Goal: Check status: Check status

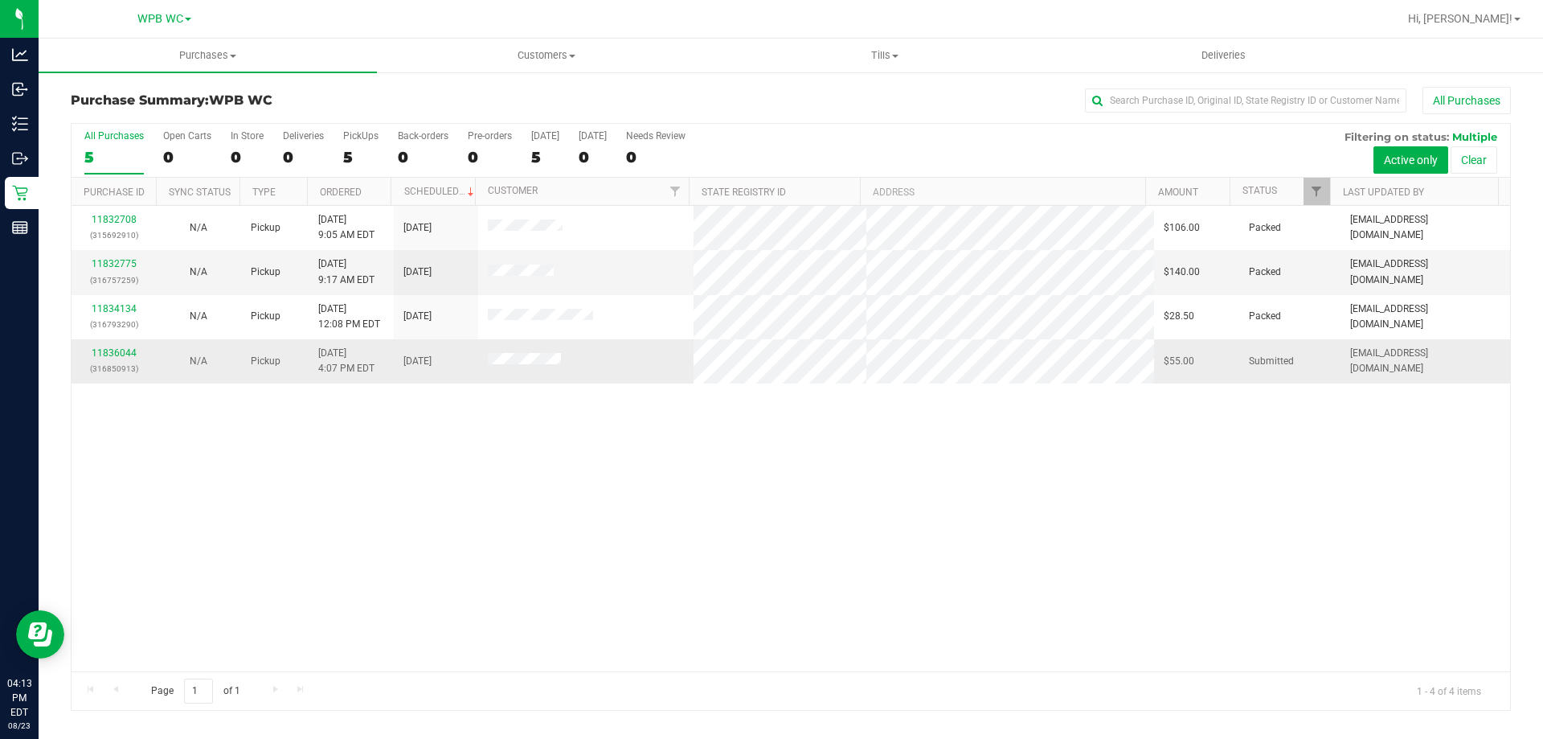
click at [136, 347] on div "11836044 (316850913)" at bounding box center [113, 361] width 65 height 31
click at [110, 354] on link "11836044" at bounding box center [114, 352] width 45 height 11
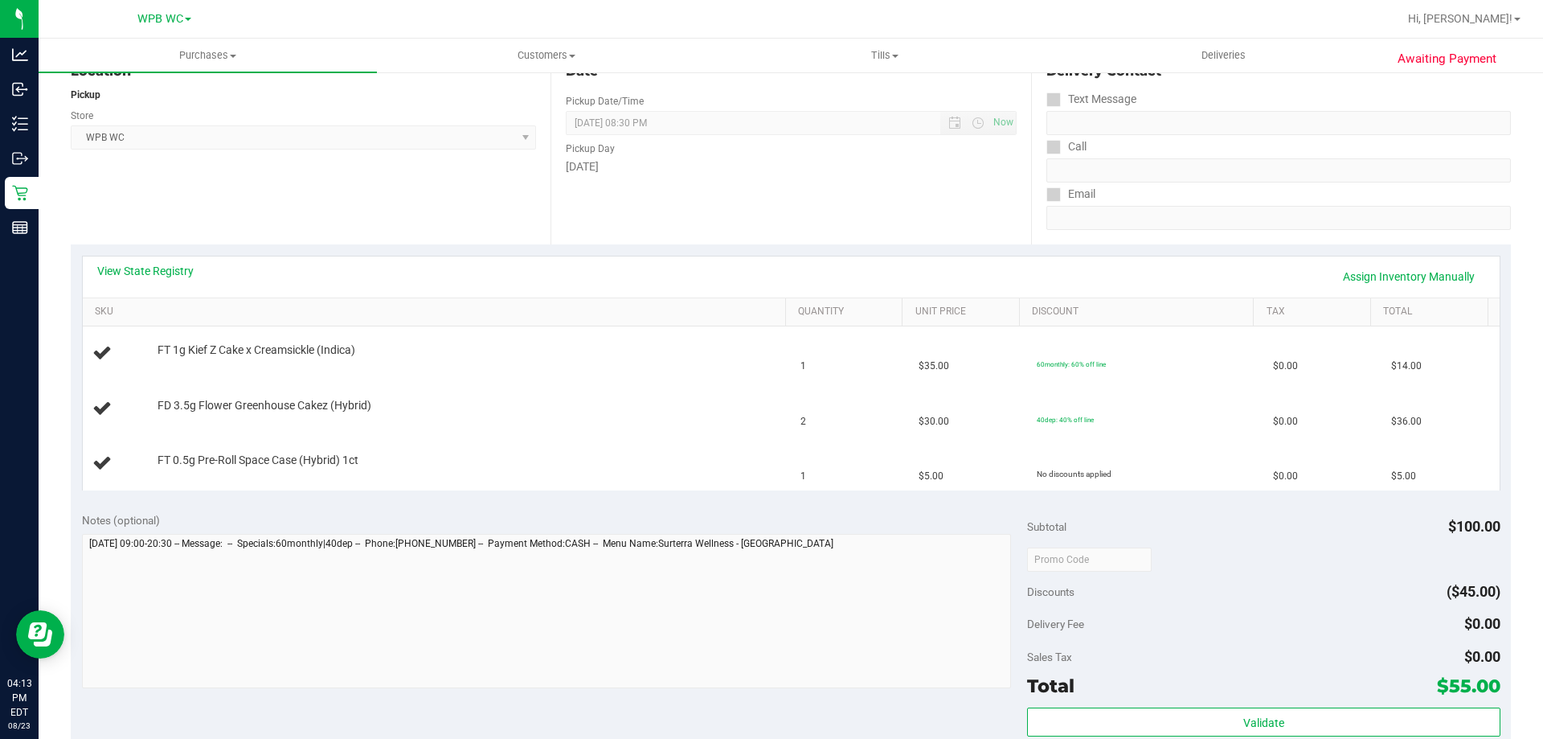
scroll to position [241, 0]
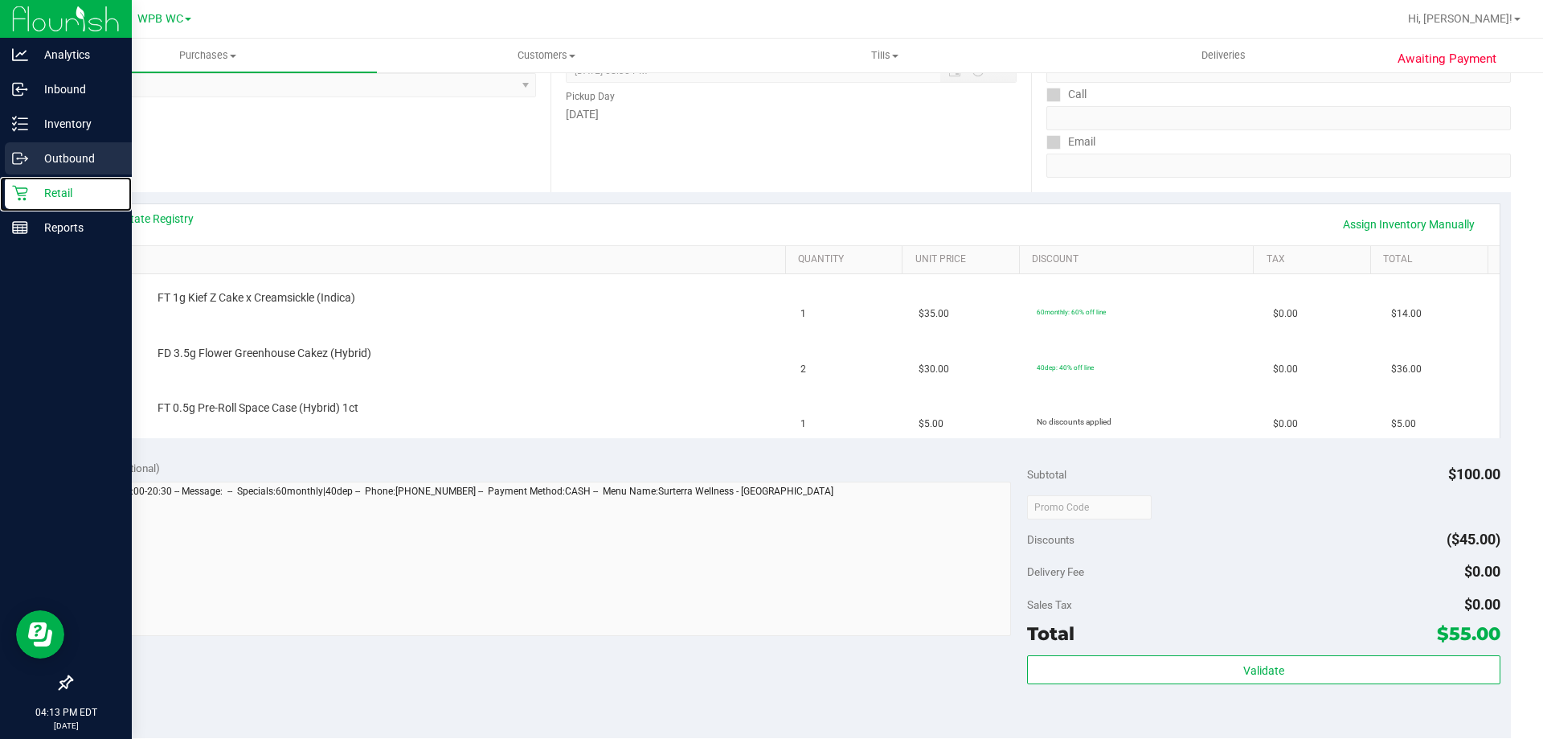
click at [43, 182] on div "Retail" at bounding box center [68, 193] width 127 height 32
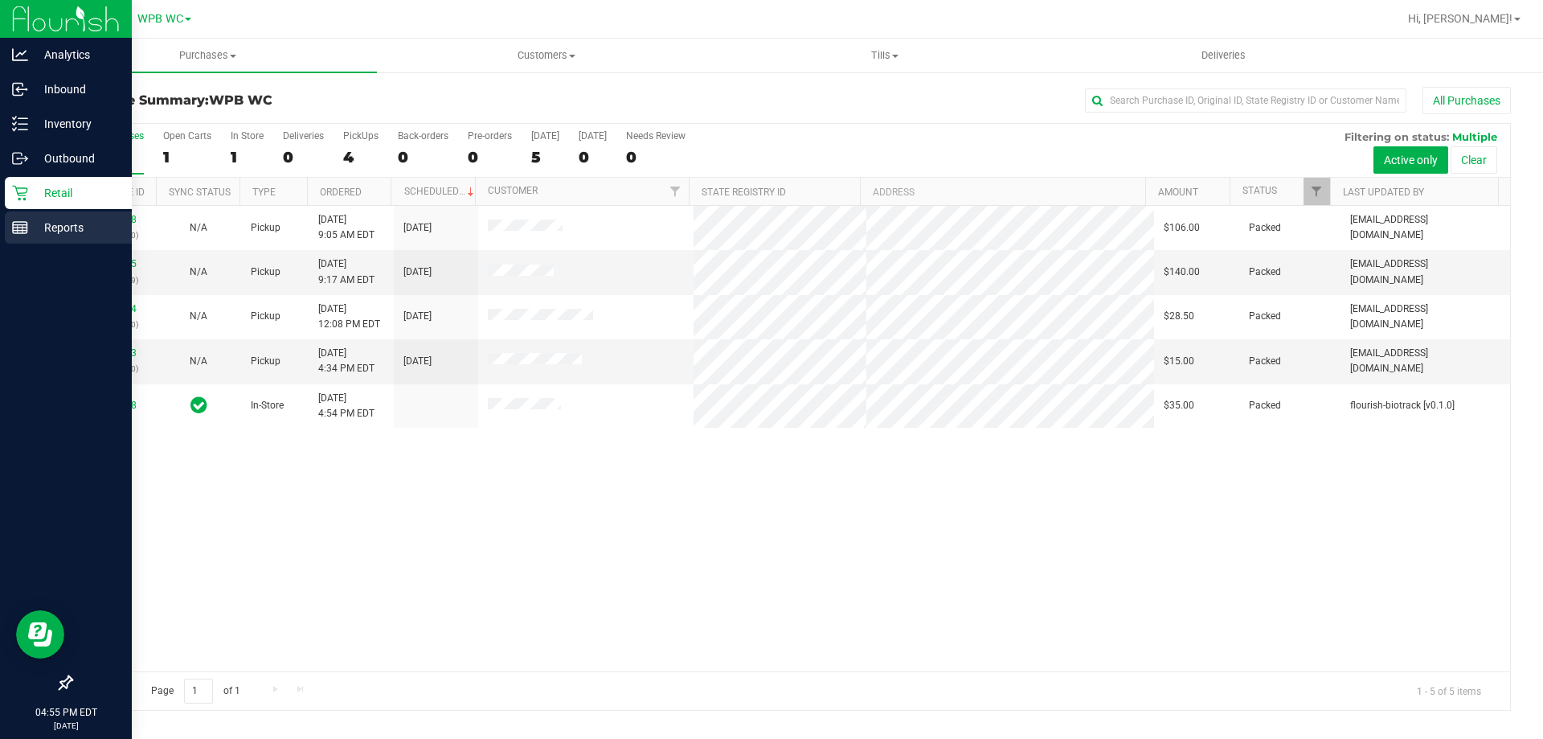
click at [19, 220] on icon at bounding box center [20, 227] width 16 height 16
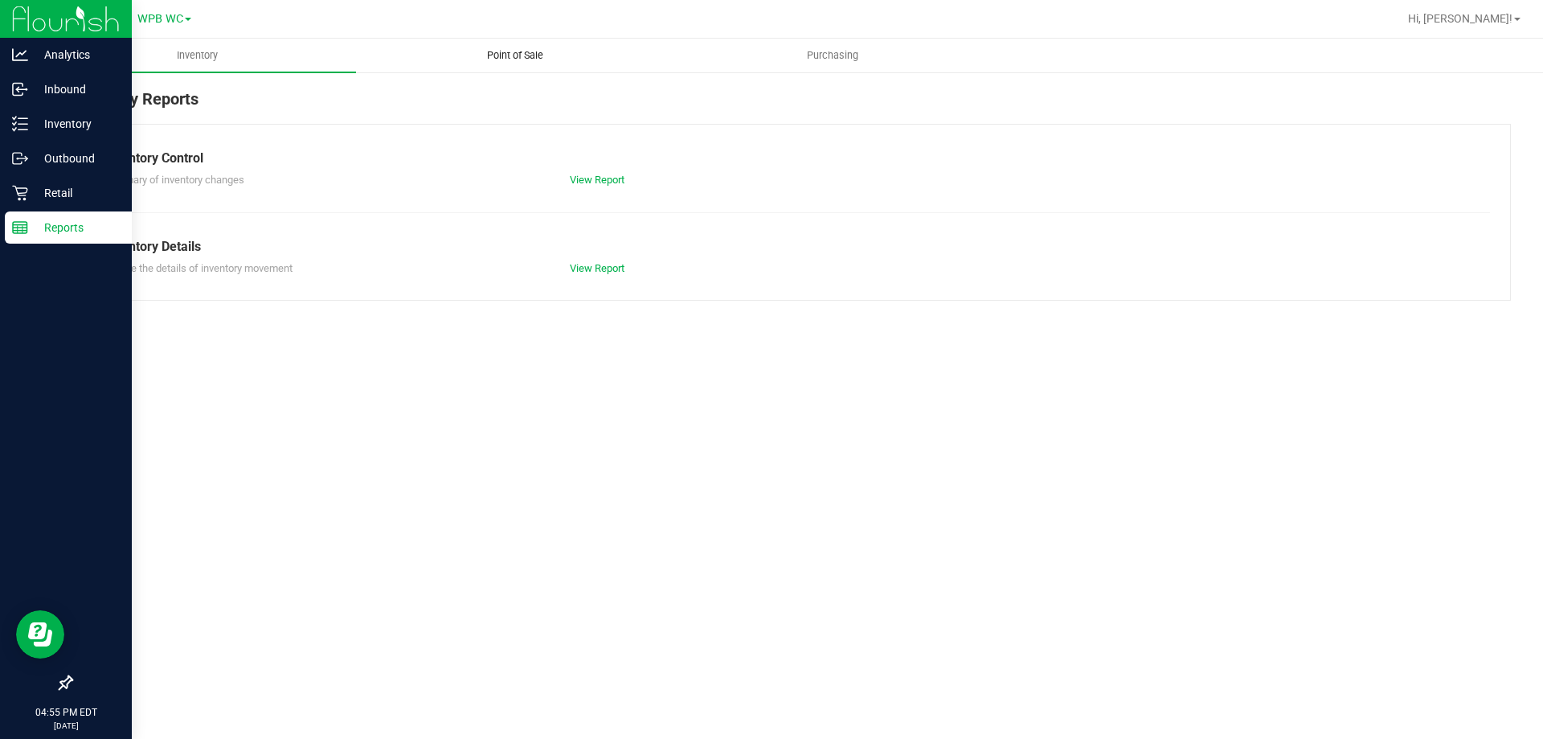
click at [498, 48] on span "Point of Sale" at bounding box center [515, 55] width 100 height 14
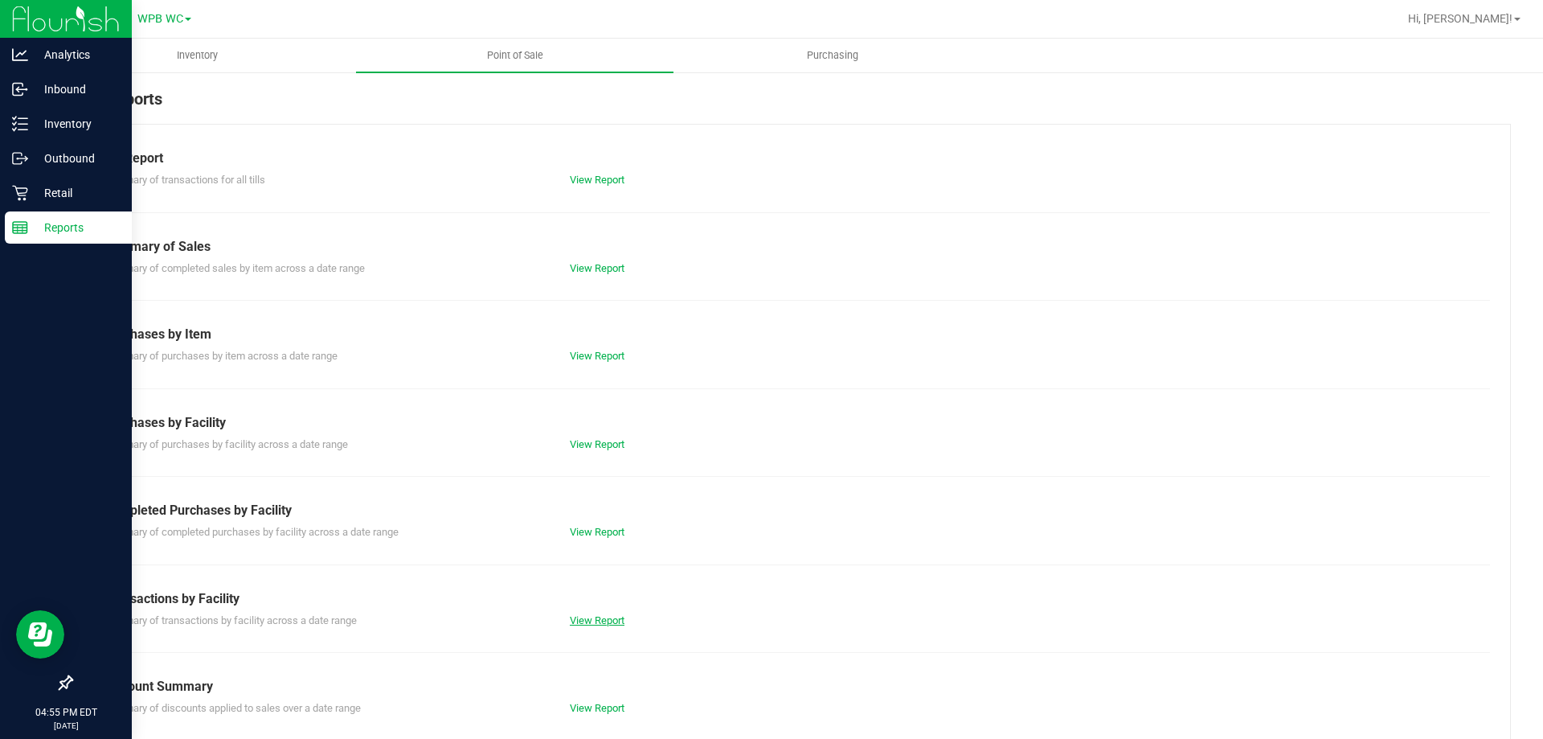
click at [580, 614] on link "View Report" at bounding box center [597, 620] width 55 height 12
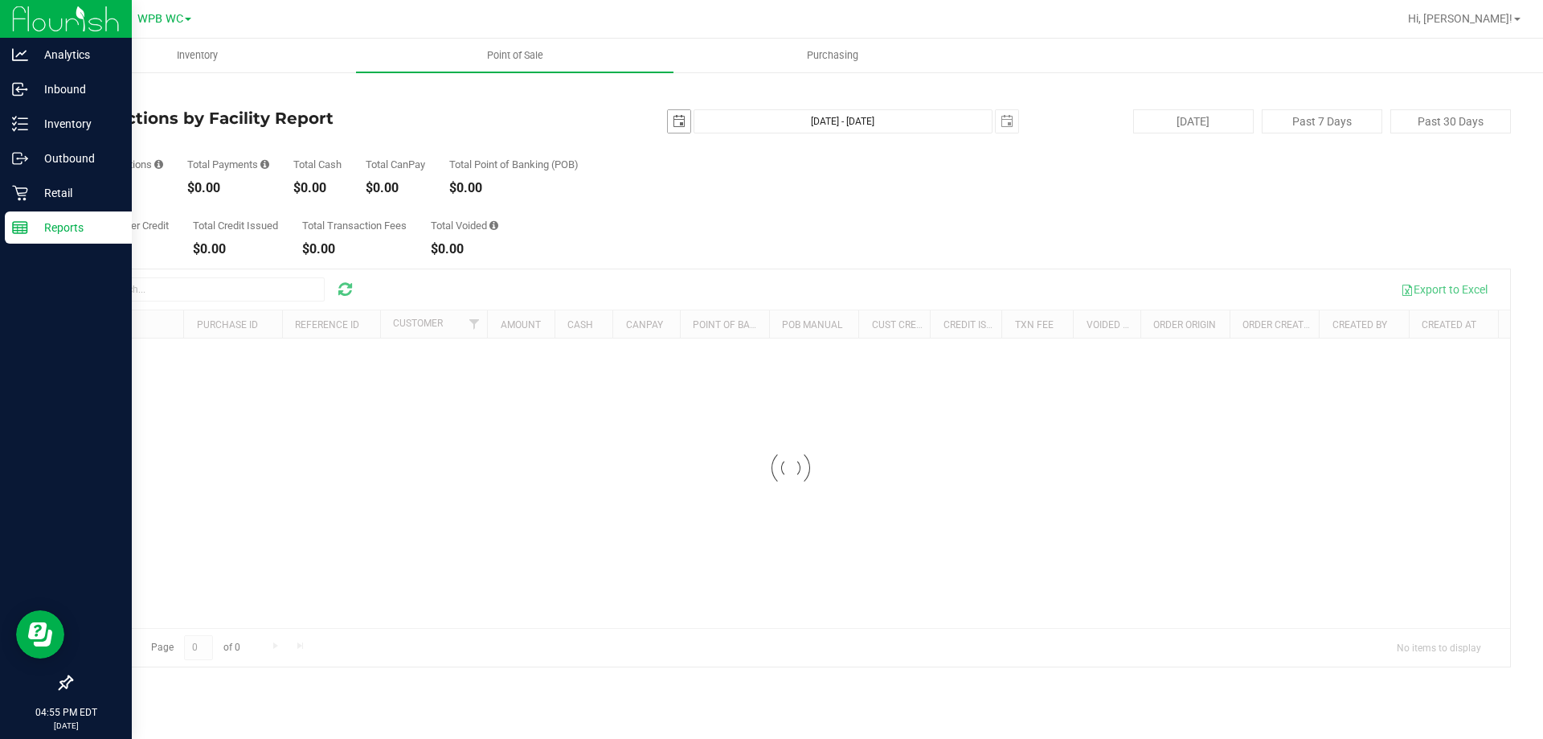
click at [675, 124] on span "select" at bounding box center [679, 121] width 13 height 13
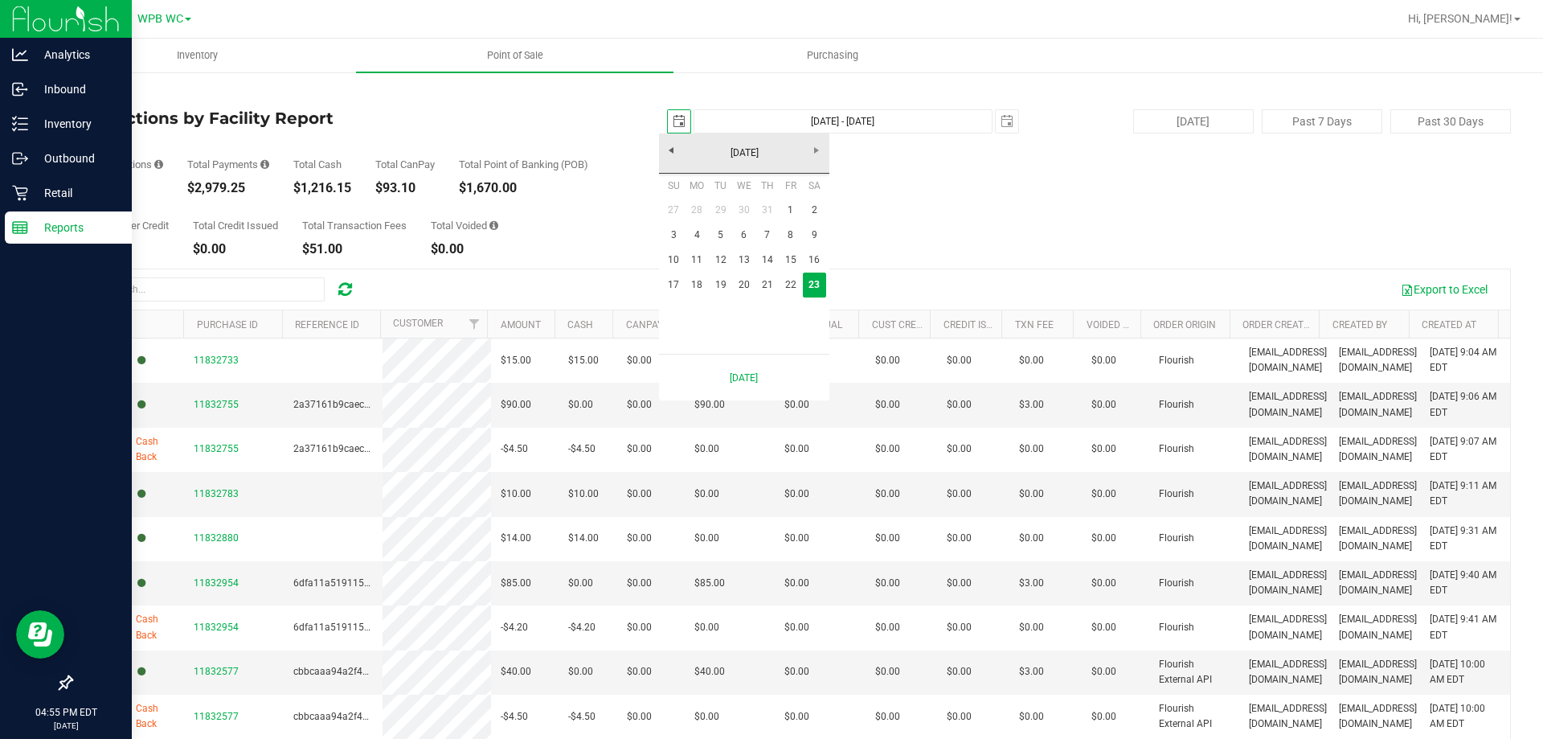
scroll to position [0, 40]
click at [790, 208] on link "1" at bounding box center [790, 210] width 23 height 25
type input "[DATE]"
type input "[DATE] - [DATE]"
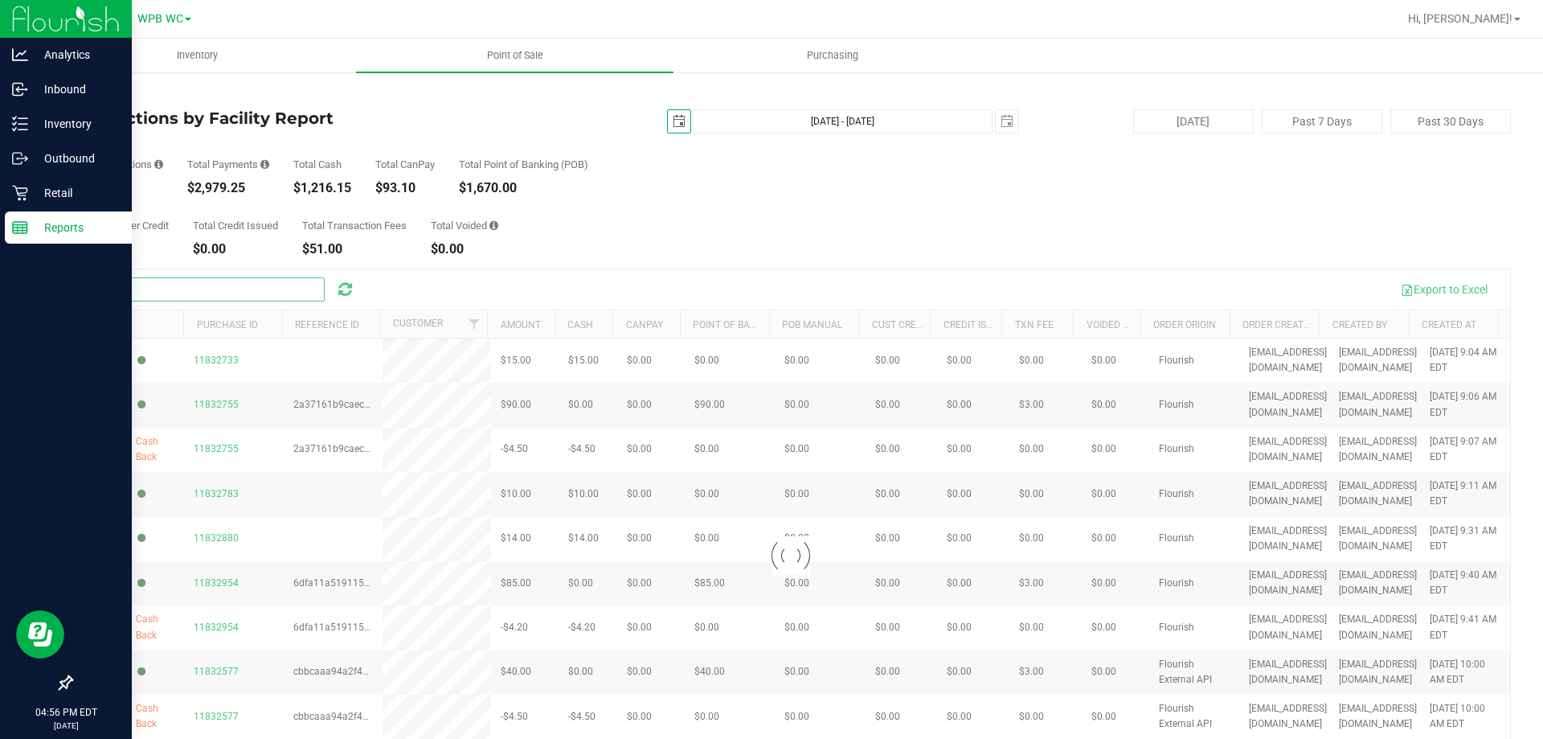
click at [205, 291] on input "text" at bounding box center [204, 289] width 241 height 24
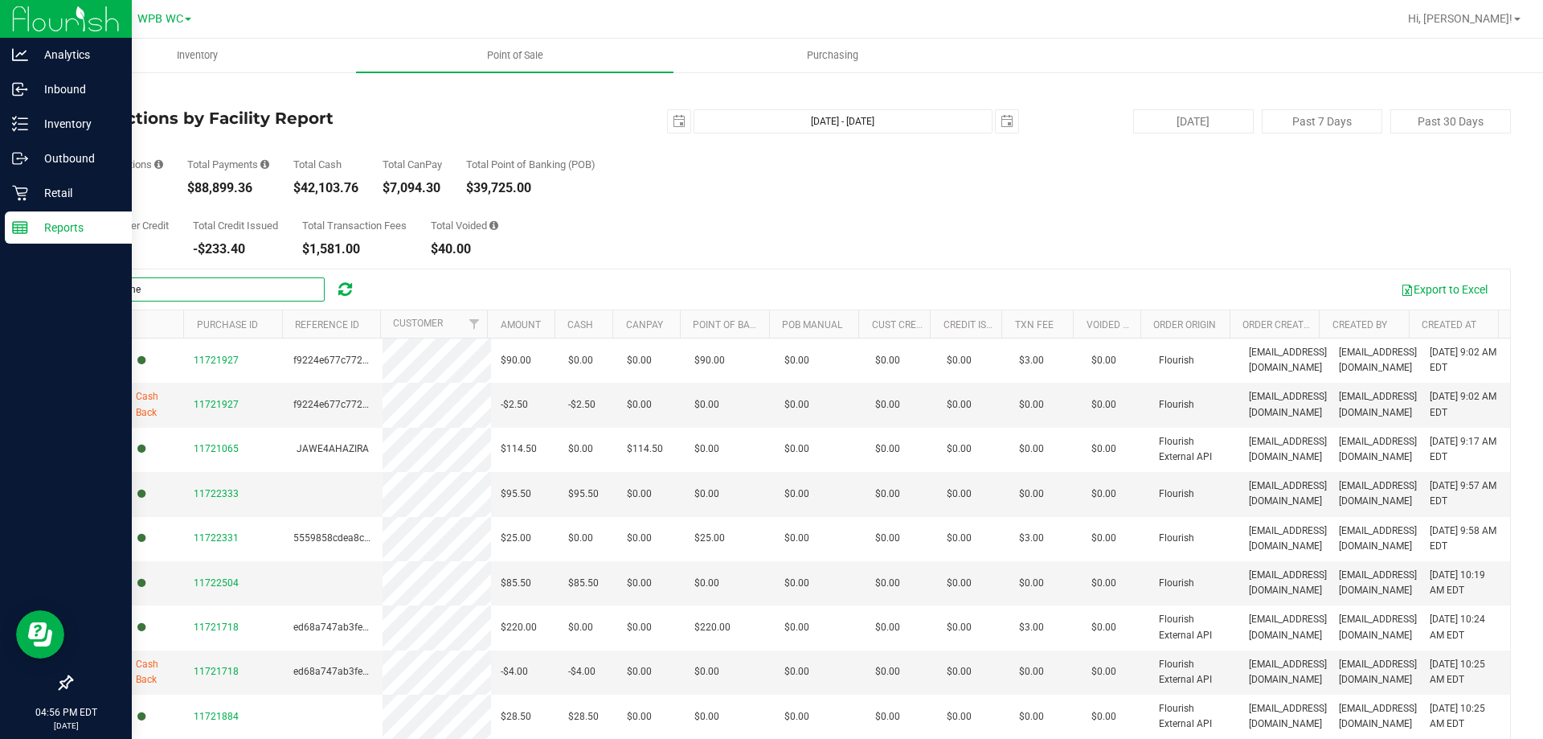
type input "the one"
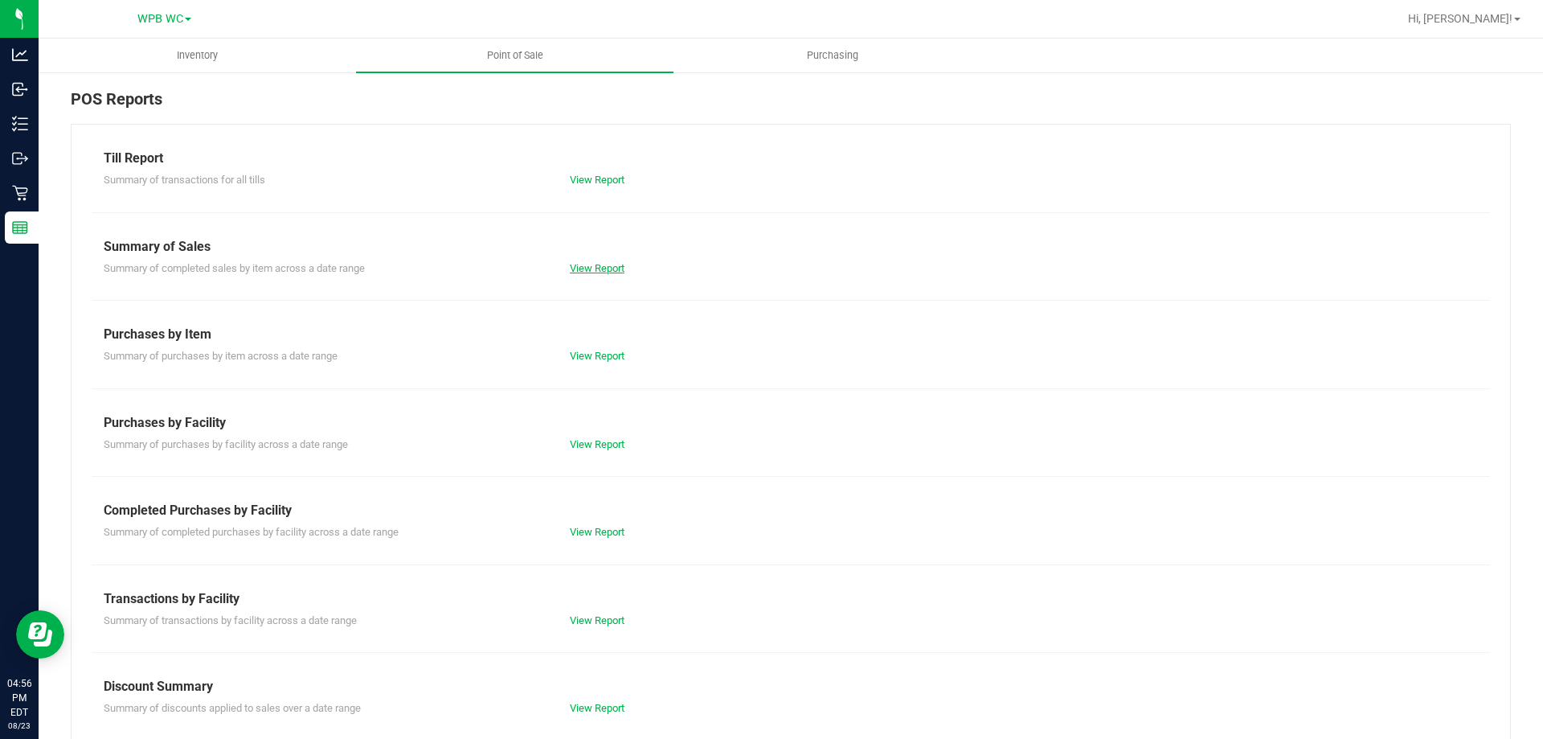
click at [595, 272] on link "View Report" at bounding box center [597, 268] width 55 height 12
click at [604, 274] on div "View Report" at bounding box center [791, 268] width 466 height 16
click at [601, 262] on link "View Report" at bounding box center [597, 268] width 55 height 12
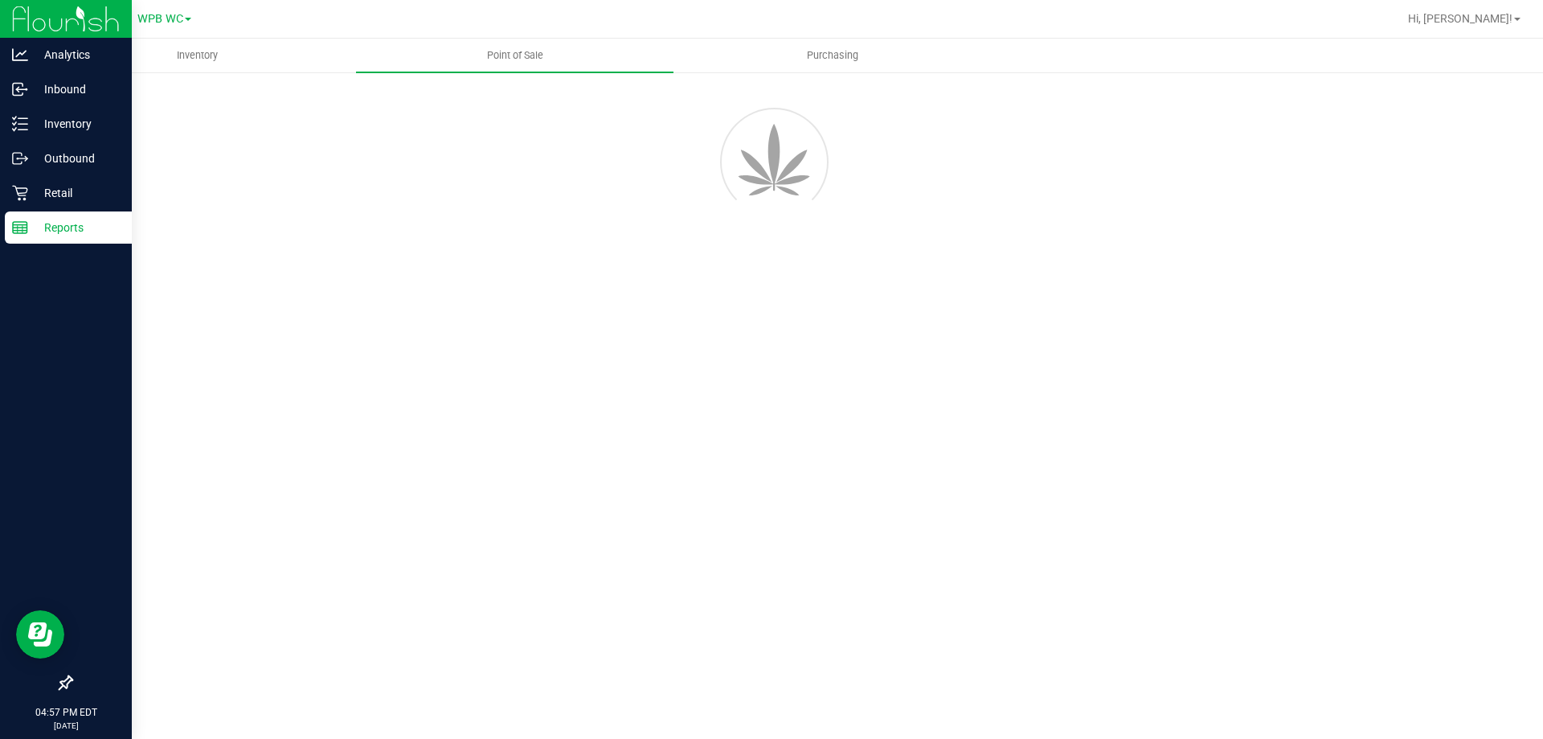
click at [33, 227] on p "Reports" at bounding box center [76, 227] width 96 height 19
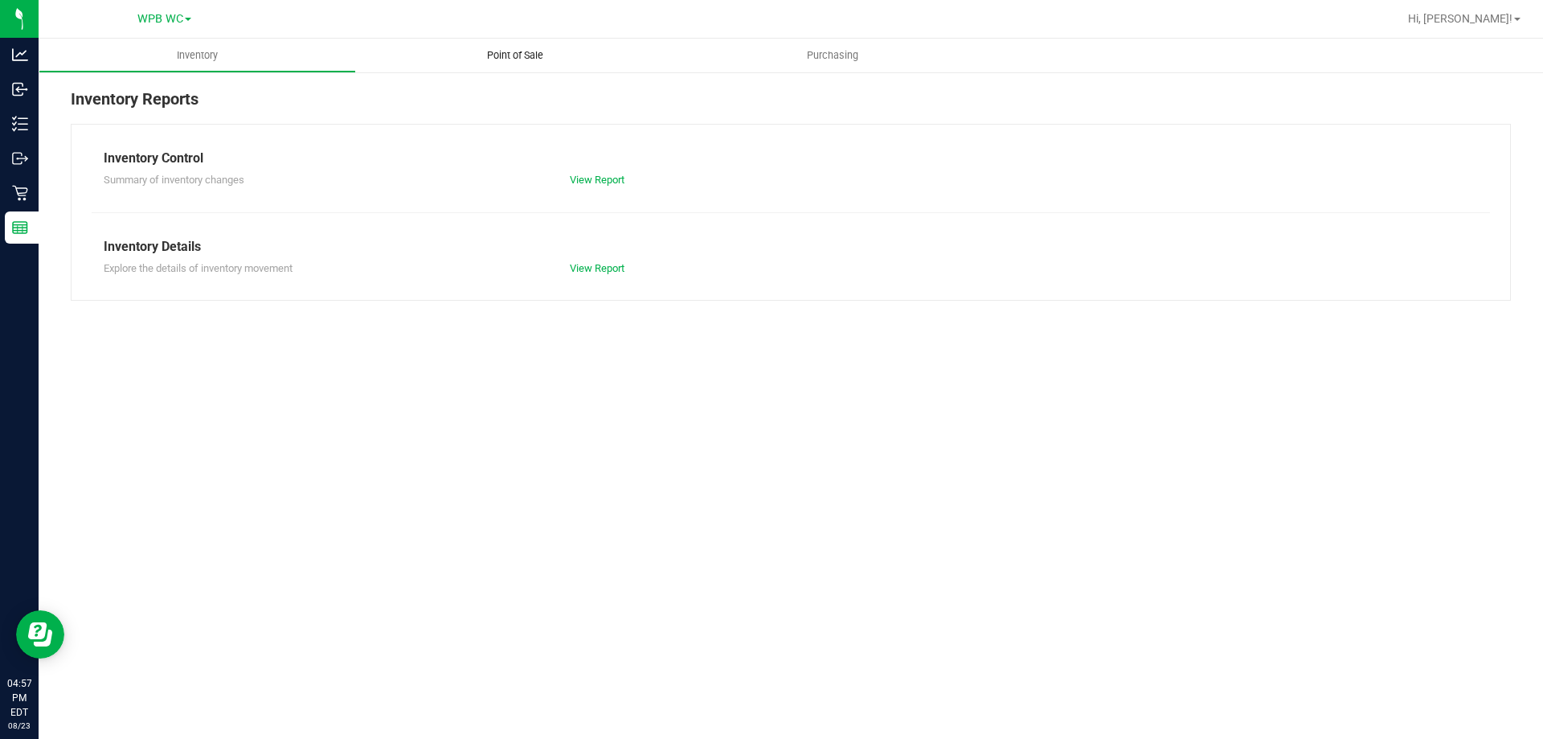
click at [525, 55] on span "Point of Sale" at bounding box center [515, 55] width 100 height 14
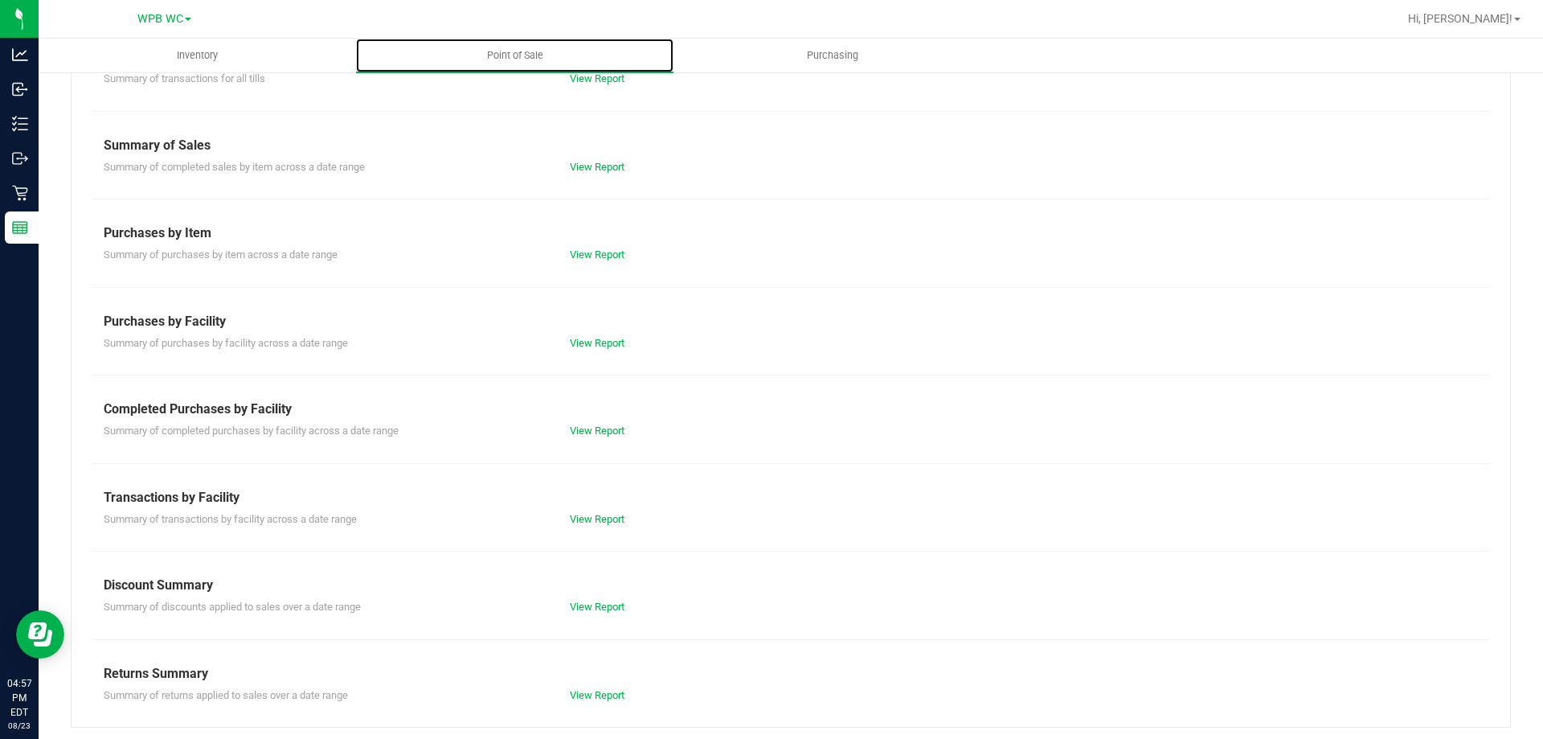
scroll to position [106, 0]
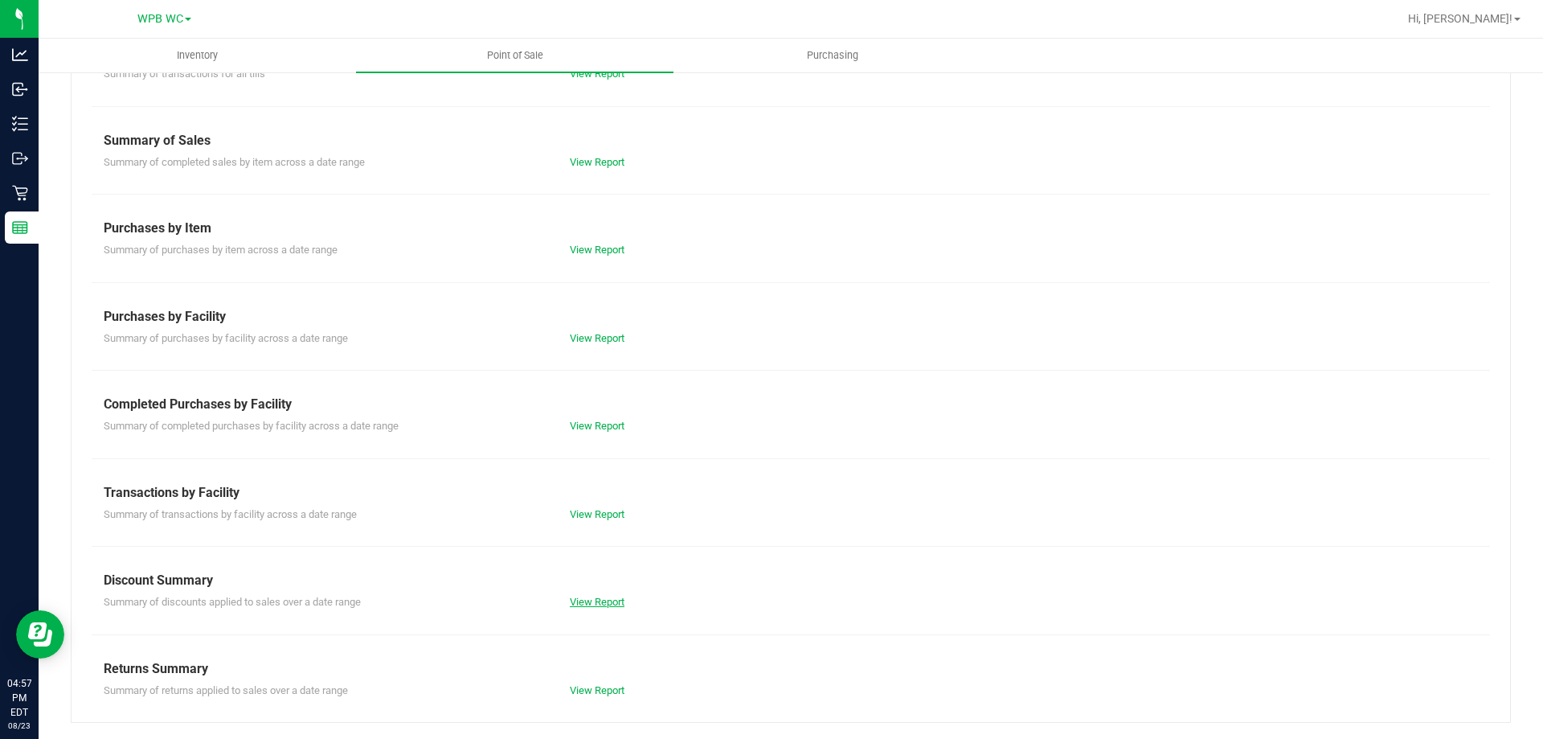
click at [588, 598] on link "View Report" at bounding box center [597, 602] width 55 height 12
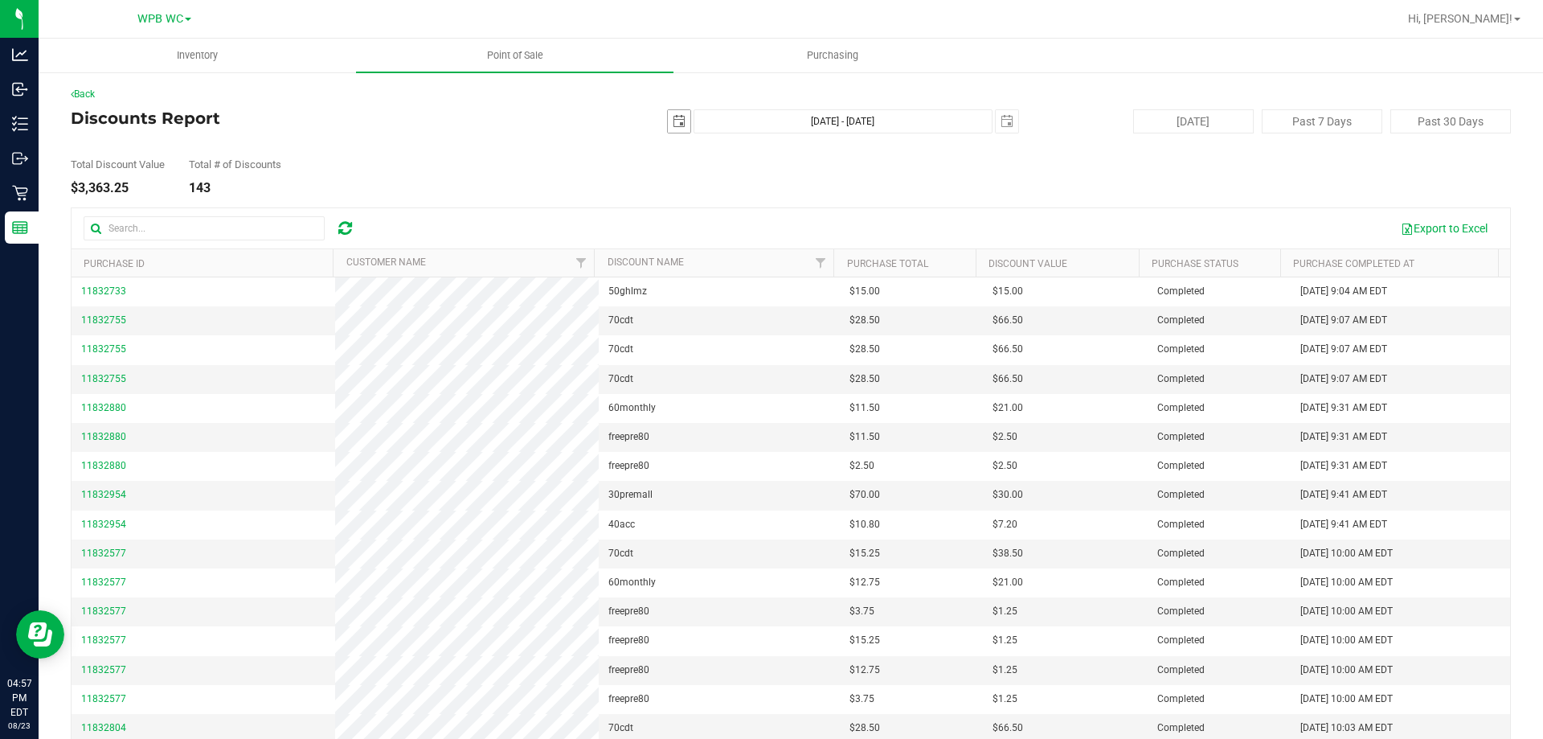
click at [677, 123] on span "select" at bounding box center [679, 121] width 13 height 13
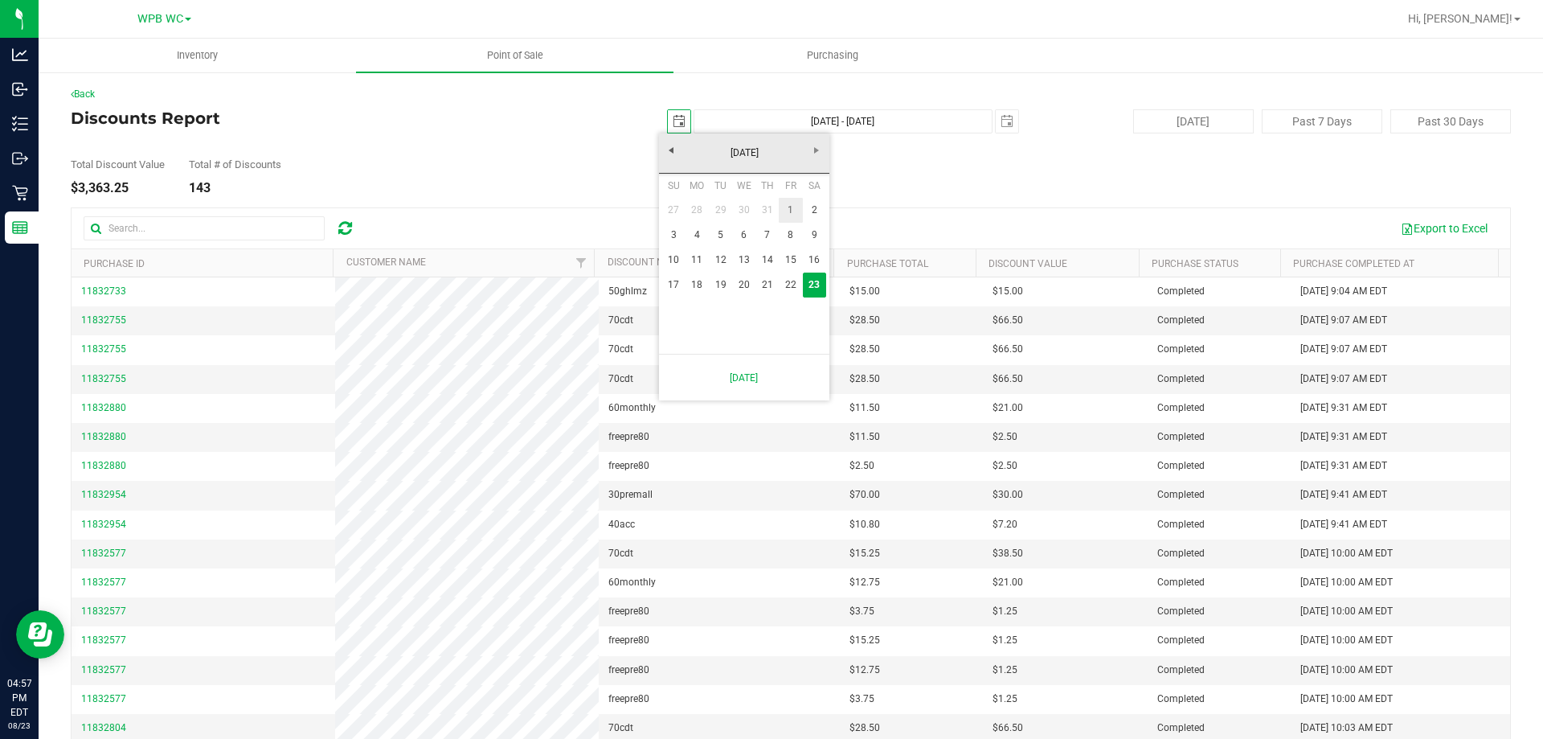
click at [782, 200] on link "1" at bounding box center [790, 210] width 23 height 25
type input "[DATE]"
type input "[DATE] - [DATE]"
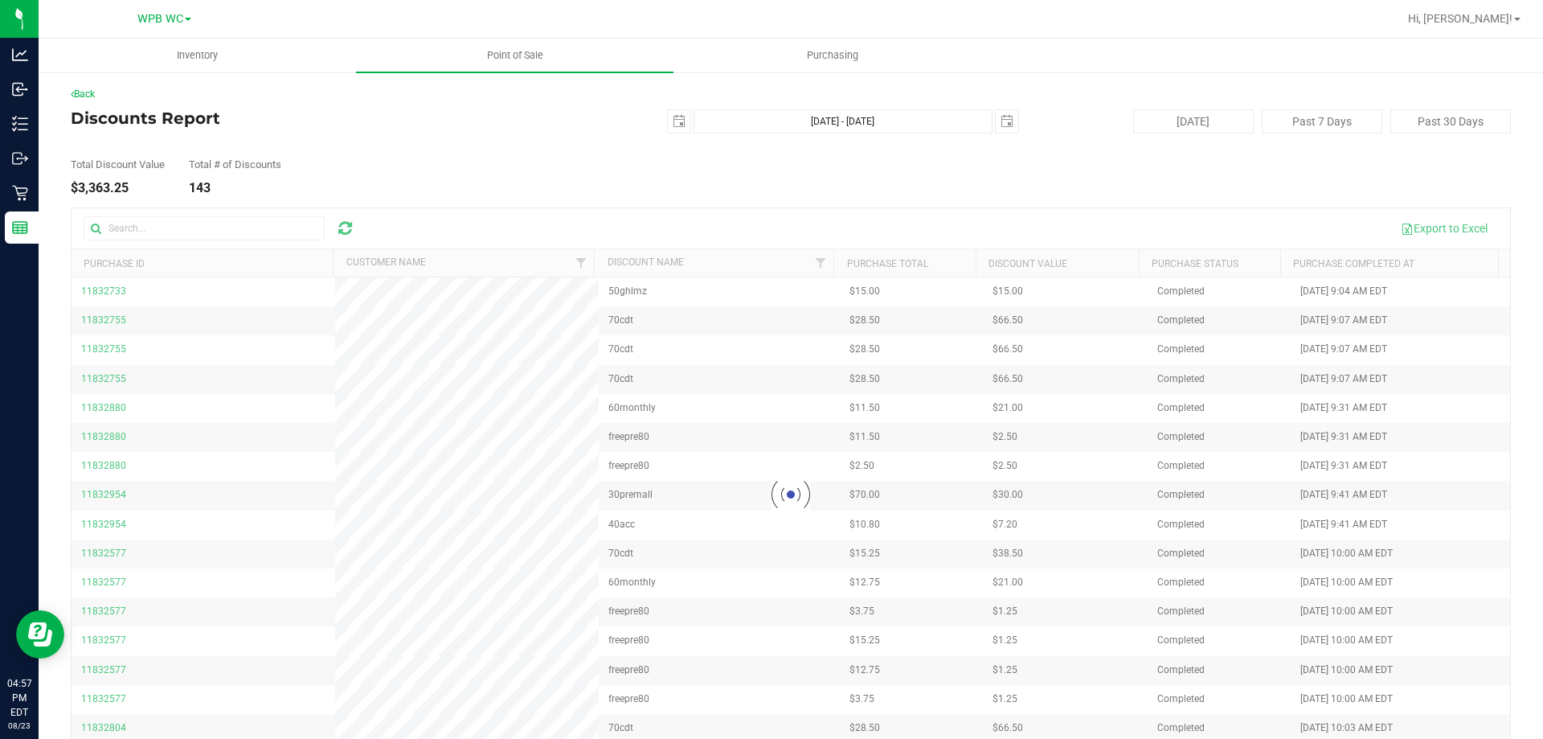
click at [257, 224] on div at bounding box center [791, 494] width 1439 height 573
drag, startPoint x: 196, startPoint y: 230, endPoint x: 166, endPoint y: 230, distance: 30.5
click at [187, 230] on div at bounding box center [791, 494] width 1439 height 573
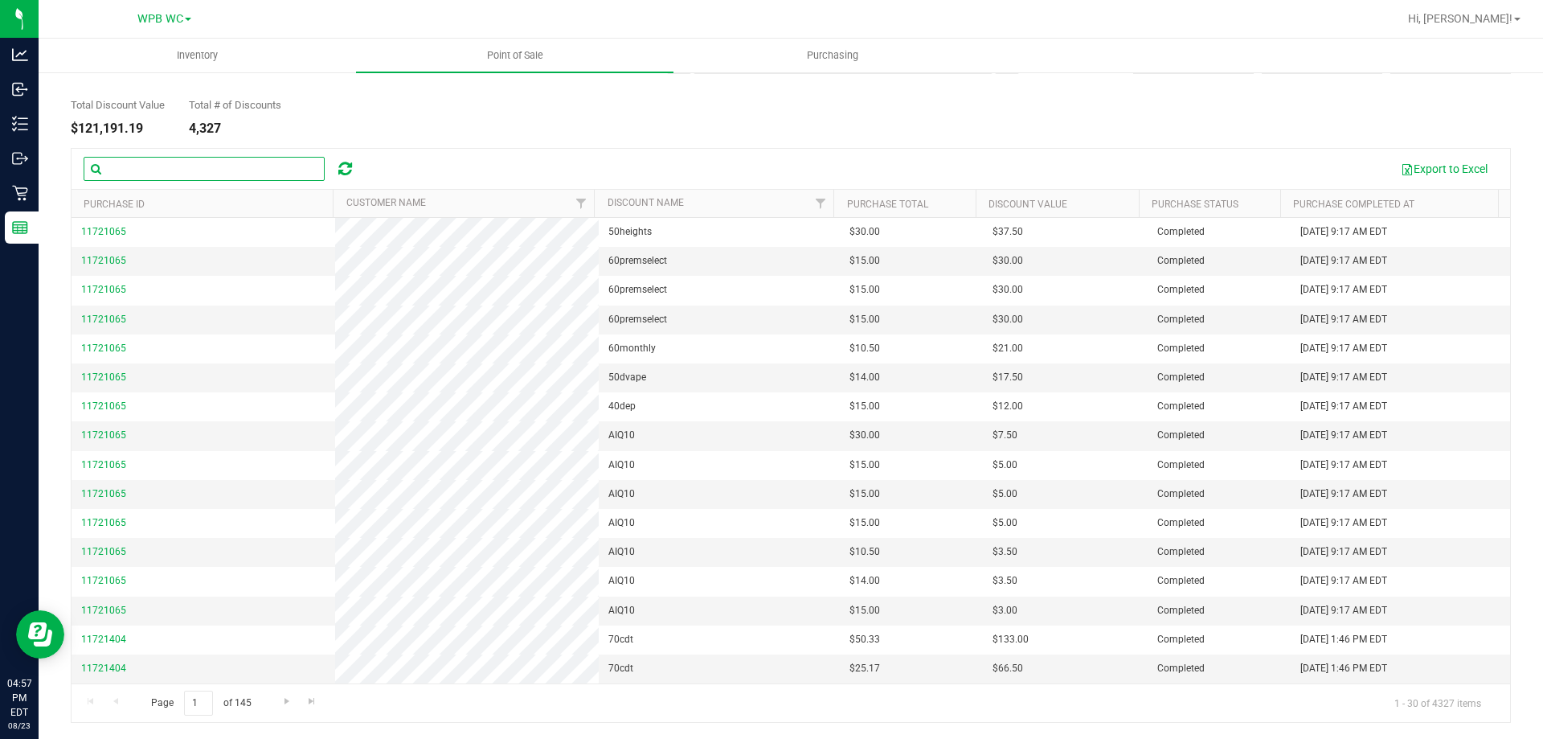
click at [147, 164] on input "text" at bounding box center [204, 169] width 241 height 24
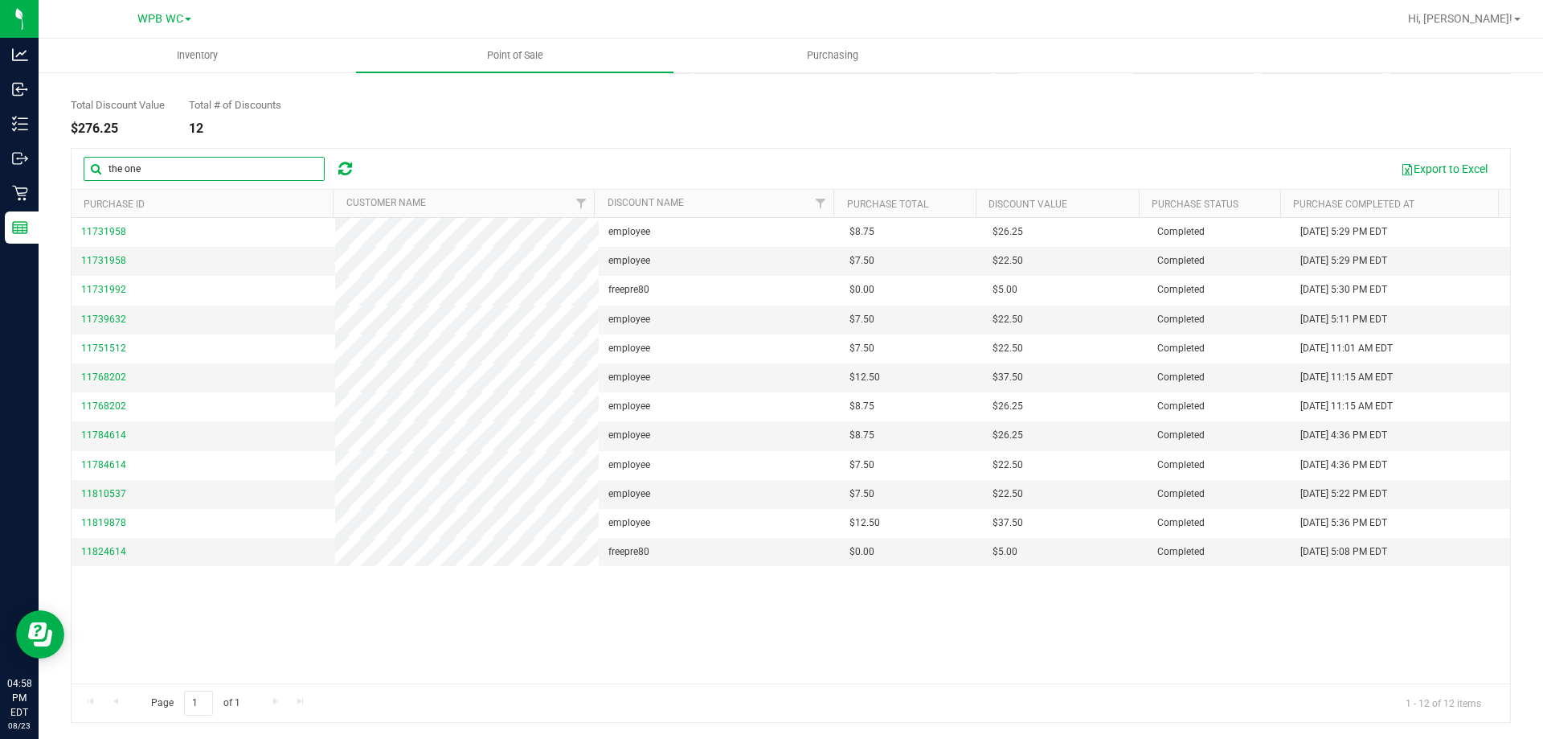
type input "the one"
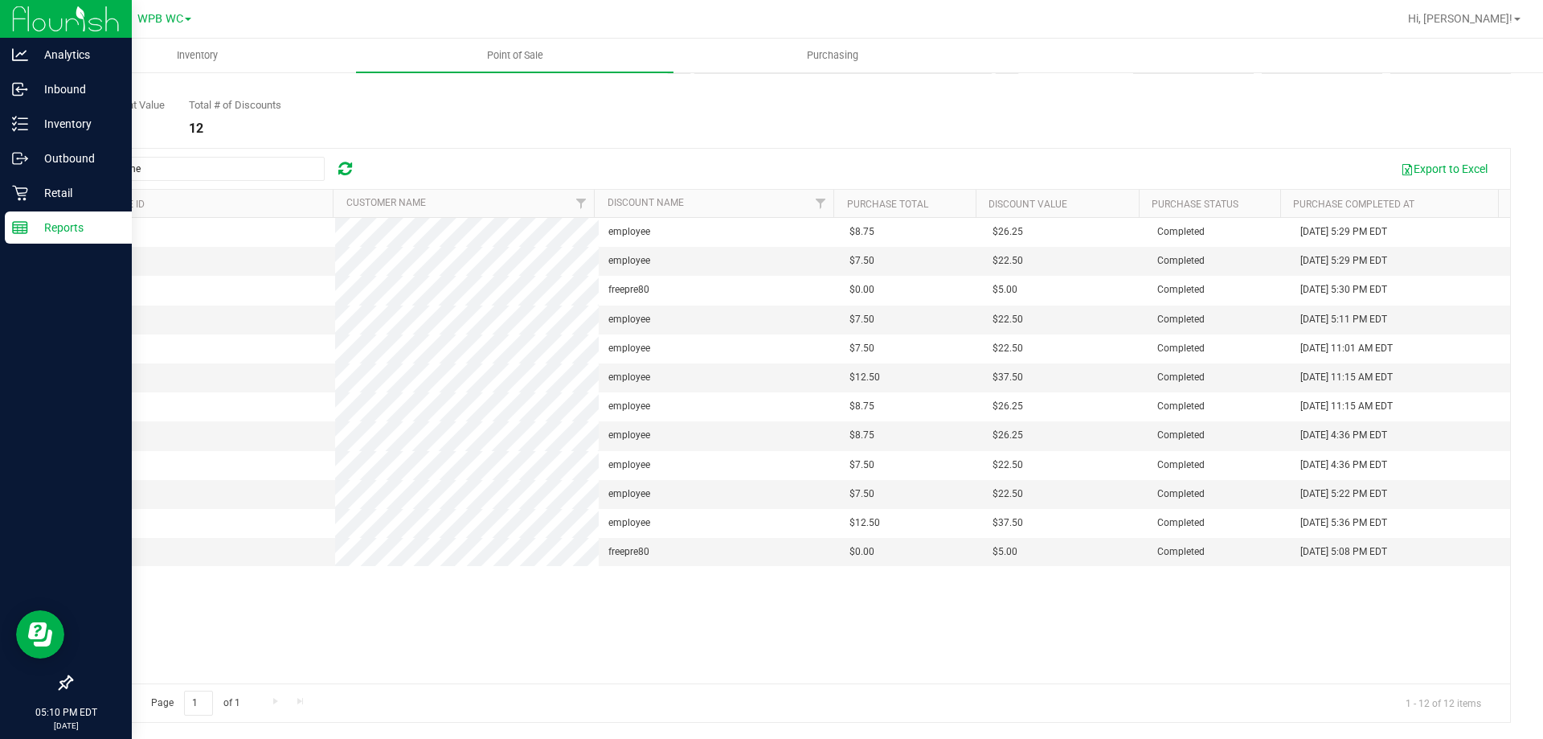
click at [37, 219] on p "Reports" at bounding box center [76, 227] width 96 height 19
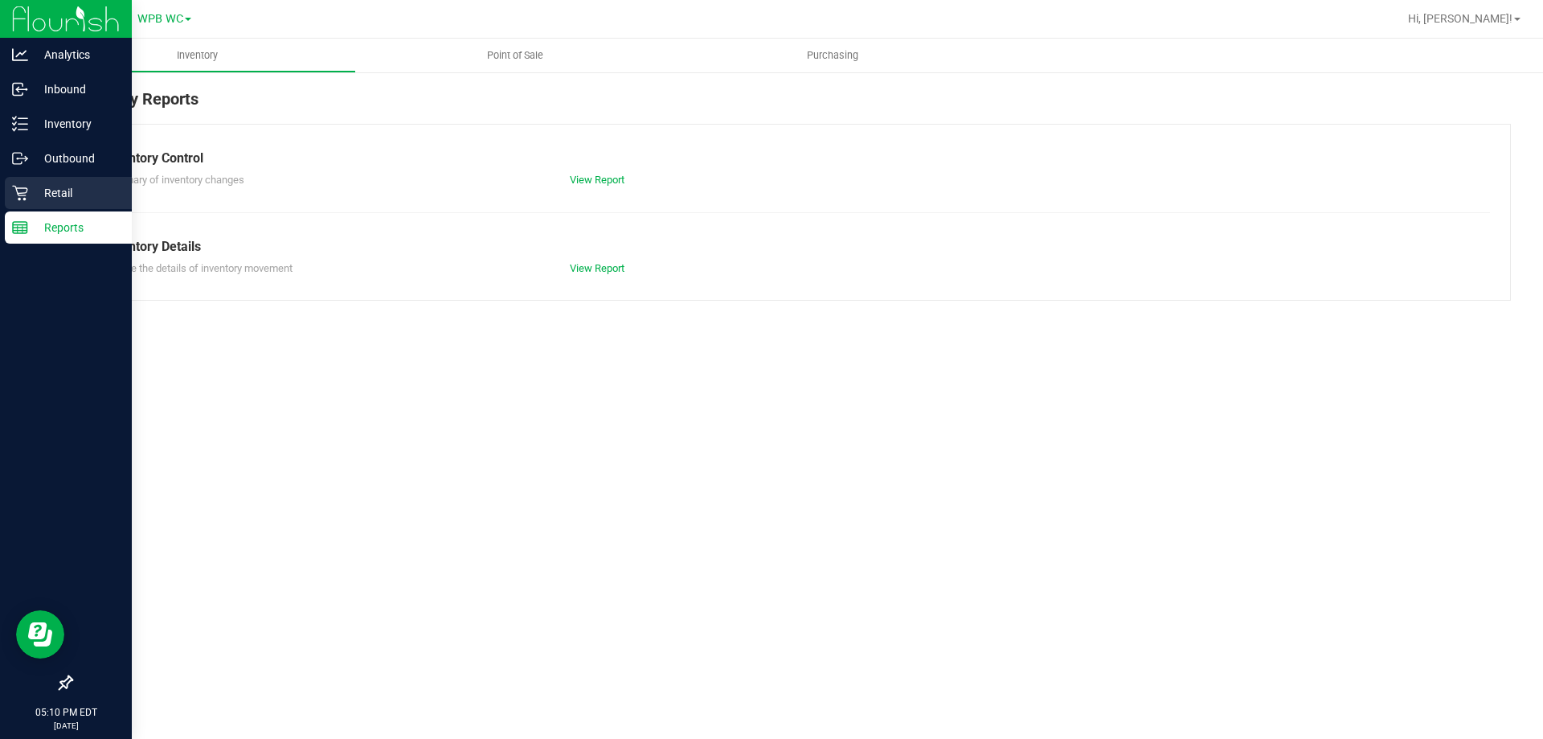
click at [23, 194] on icon at bounding box center [20, 193] width 16 height 16
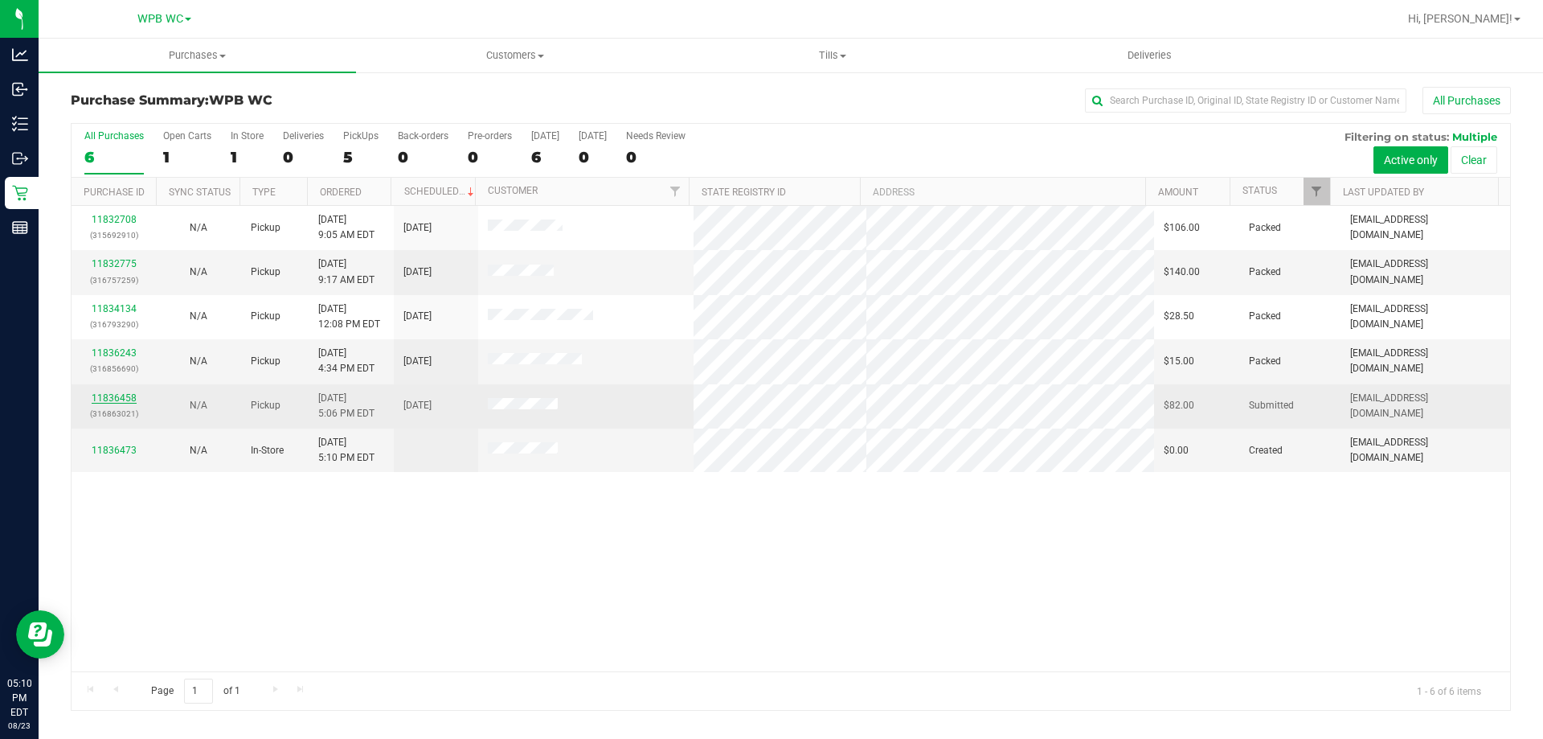
click at [106, 395] on link "11836458" at bounding box center [114, 397] width 45 height 11
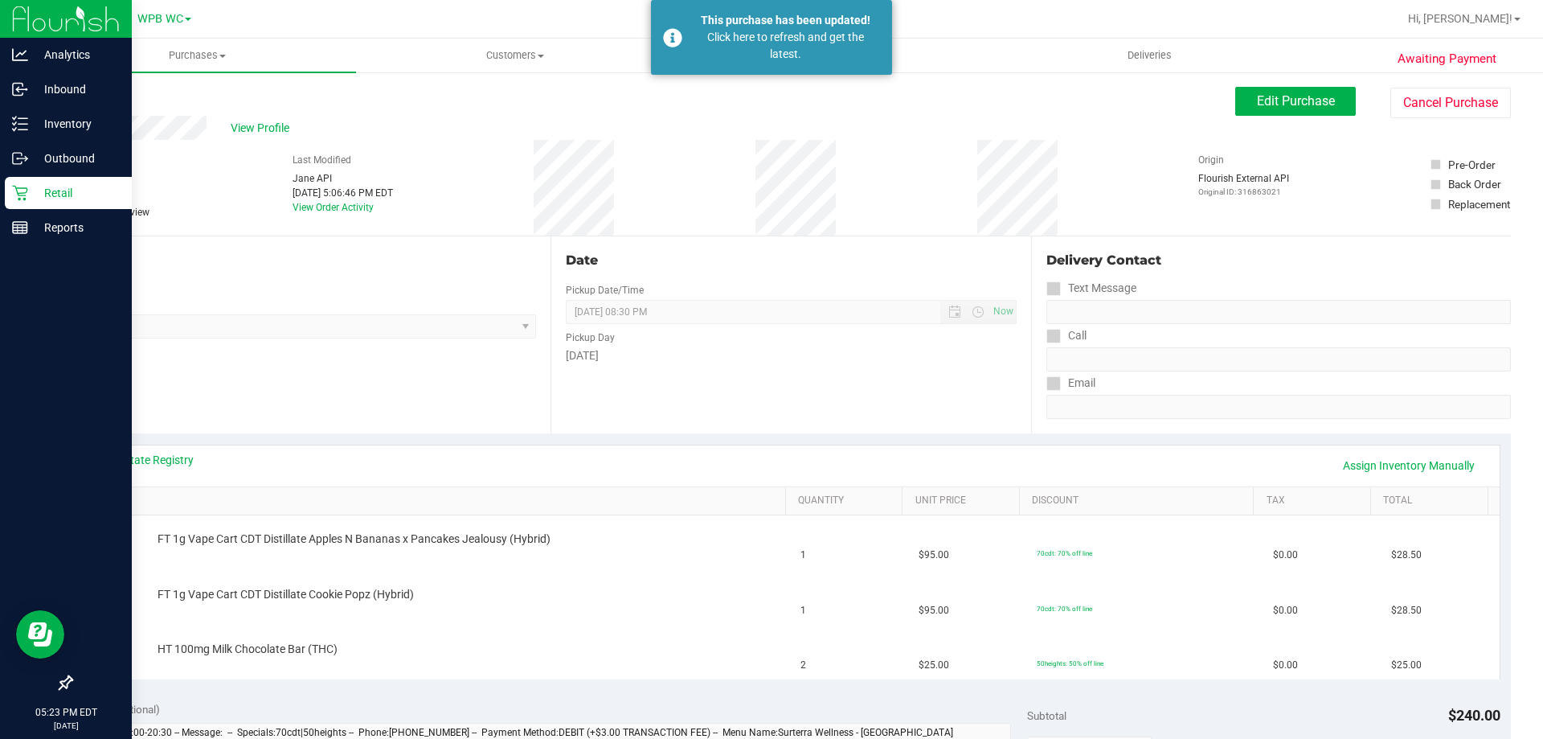
click at [46, 195] on p "Retail" at bounding box center [76, 192] width 96 height 19
